Goal: Transaction & Acquisition: Register for event/course

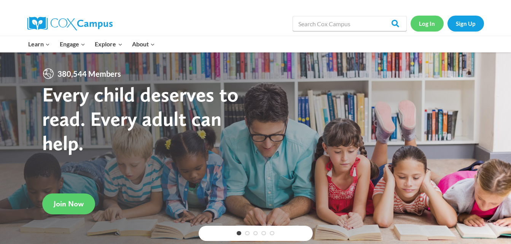
click at [424, 17] on link "Log In" at bounding box center [427, 24] width 33 height 16
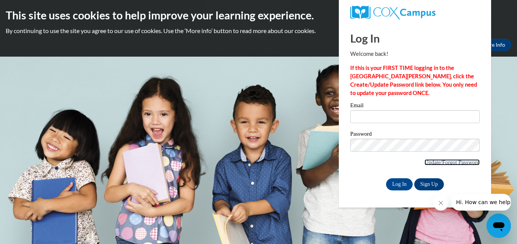
click at [437, 164] on link "Update/Forgot Password" at bounding box center [451, 162] width 55 height 6
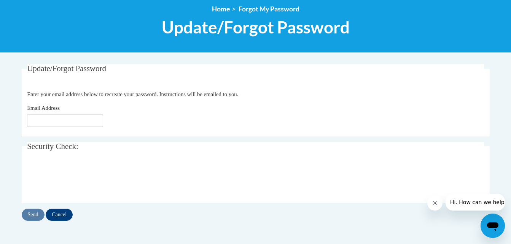
scroll to position [97, 0]
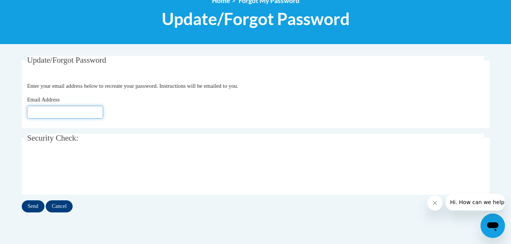
click at [62, 116] on input "Email Address" at bounding box center [65, 112] width 76 height 13
type input "[EMAIL_ADDRESS][DOMAIN_NAME]"
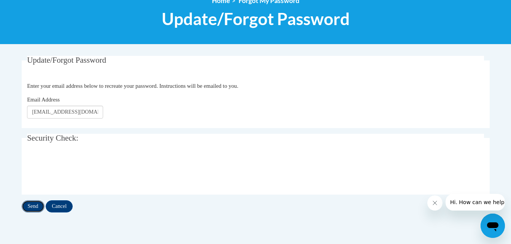
click at [35, 205] on input "Send" at bounding box center [33, 207] width 23 height 12
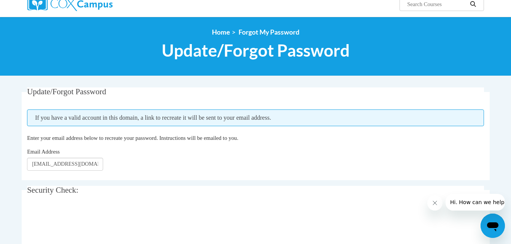
scroll to position [67, 0]
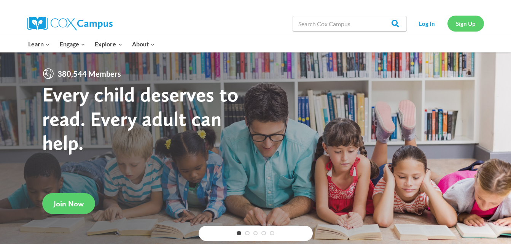
click at [469, 29] on link "Sign Up" at bounding box center [465, 24] width 37 height 16
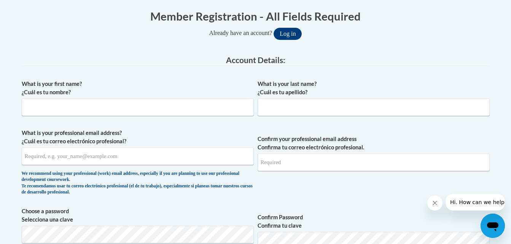
scroll to position [174, 0]
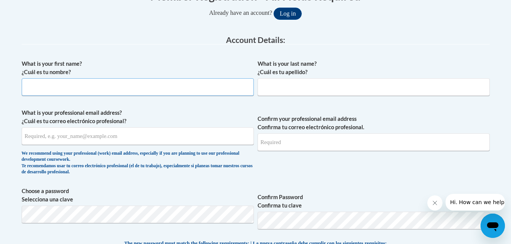
click at [123, 89] on input "What is your first name? ¿Cuál es tu nombre?" at bounding box center [138, 87] width 232 height 18
type input "[PERSON_NAME]"
type input "[EMAIL_ADDRESS][DOMAIN_NAME]"
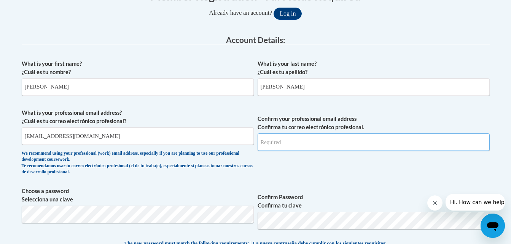
type input "[EMAIL_ADDRESS][DOMAIN_NAME]"
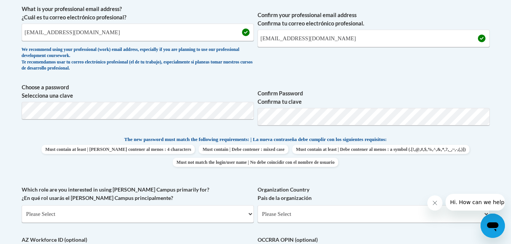
scroll to position [314, 0]
